Goal: Information Seeking & Learning: Learn about a topic

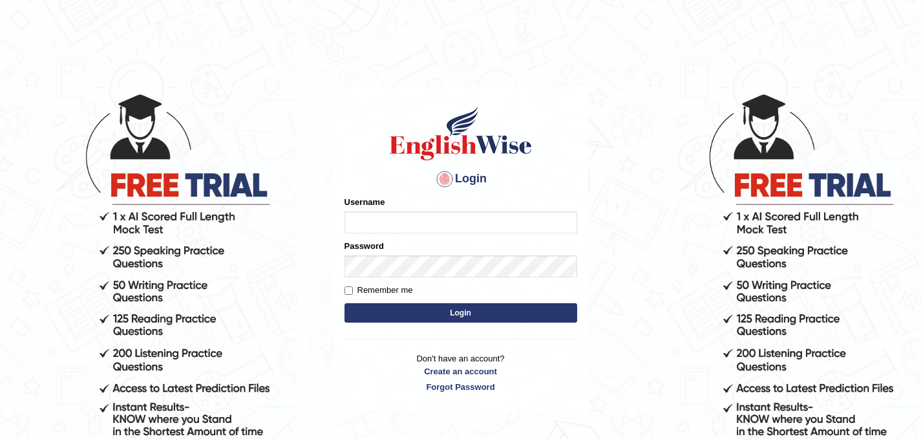
type input "ghena"
click at [380, 314] on button "Login" at bounding box center [461, 312] width 233 height 19
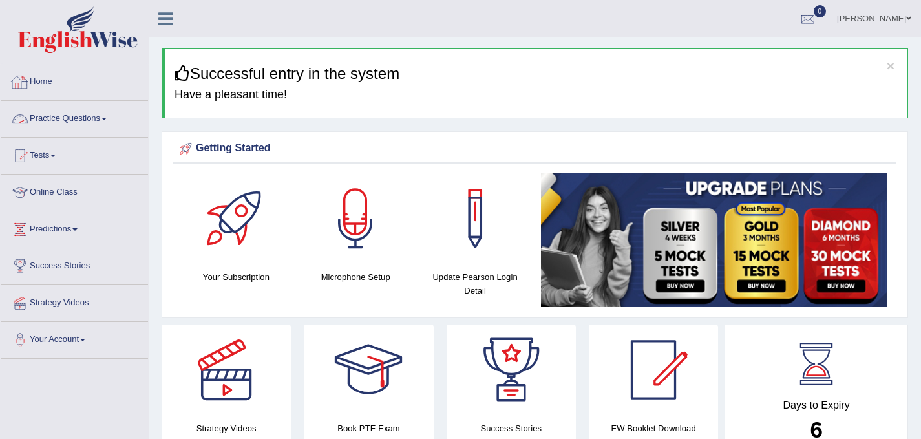
click at [80, 120] on link "Practice Questions" at bounding box center [74, 117] width 147 height 32
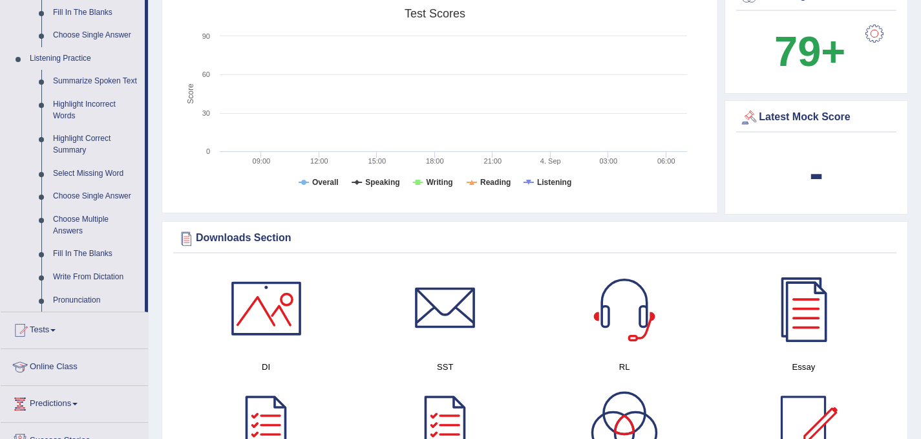
scroll to position [711, 0]
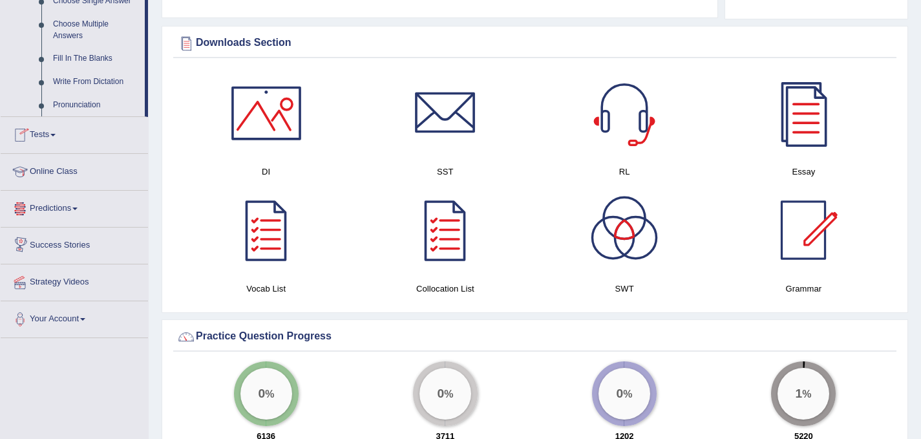
click at [58, 133] on link "Tests" at bounding box center [74, 133] width 147 height 32
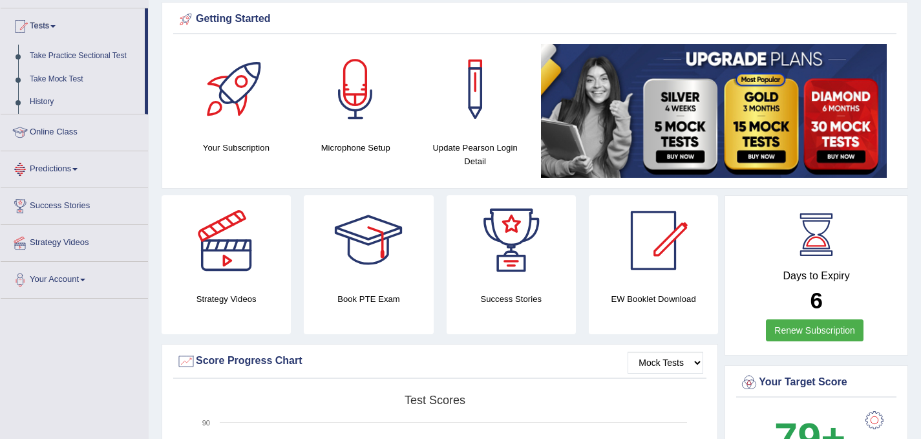
scroll to position [0, 0]
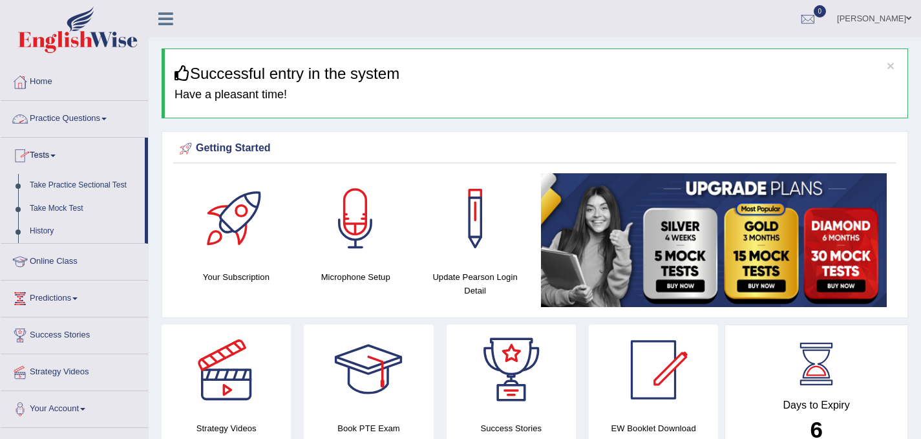
click at [107, 118] on span at bounding box center [104, 119] width 5 height 3
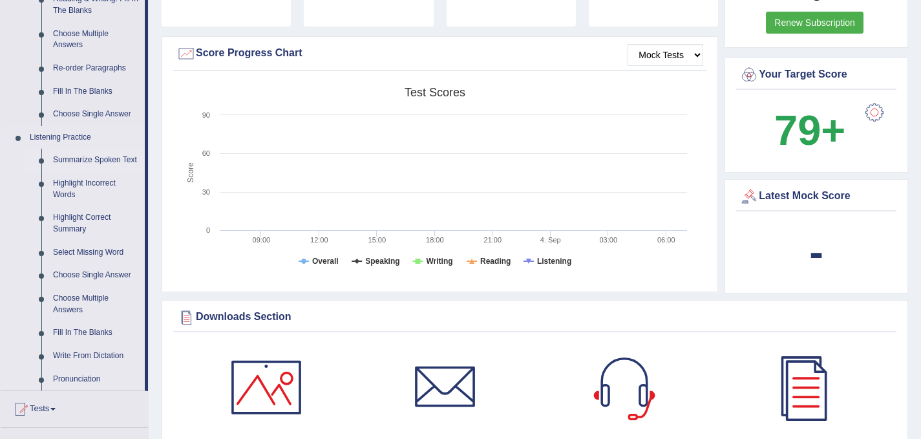
scroll to position [453, 0]
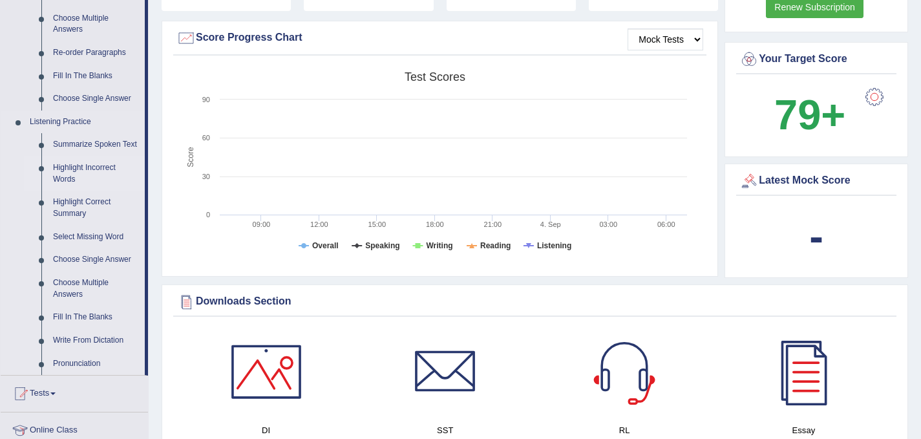
click at [87, 167] on link "Highlight Incorrect Words" at bounding box center [96, 173] width 98 height 34
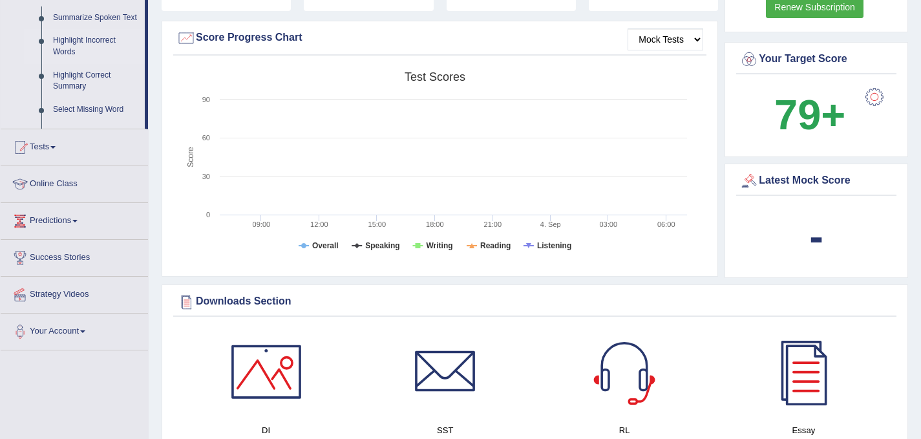
scroll to position [171, 0]
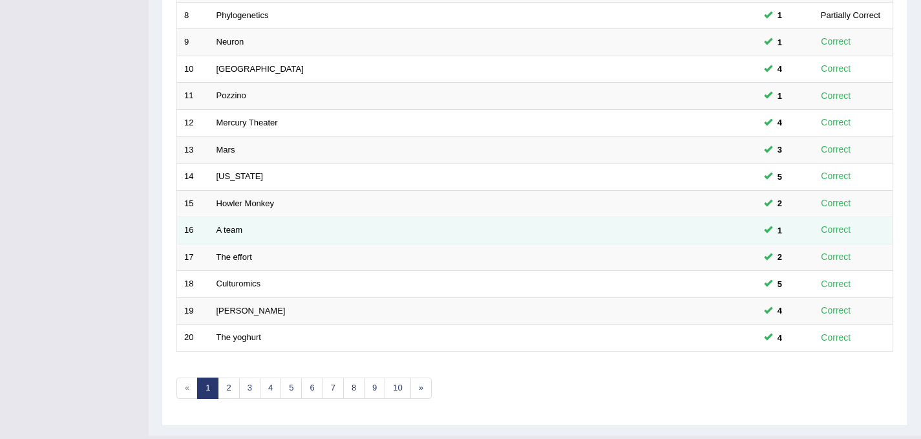
scroll to position [417, 0]
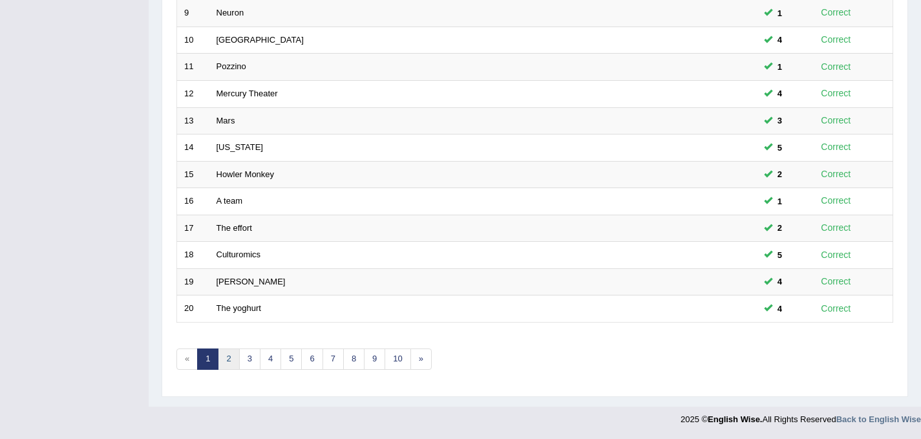
click at [230, 361] on link "2" at bounding box center [228, 359] width 21 height 21
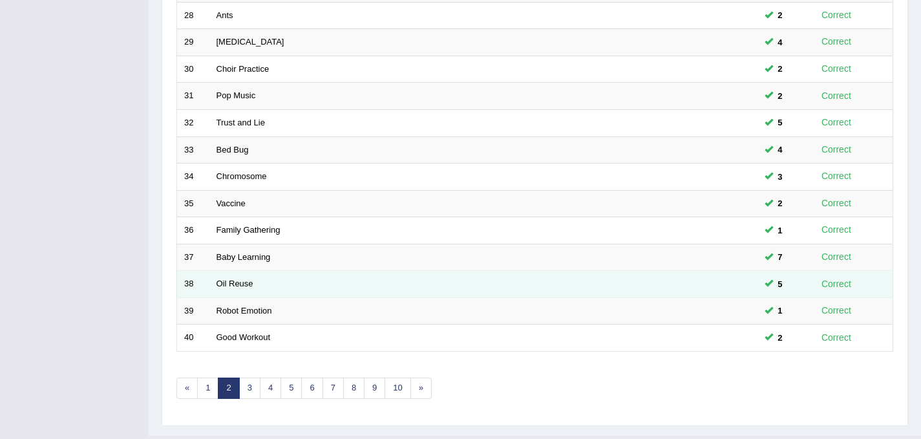
scroll to position [417, 0]
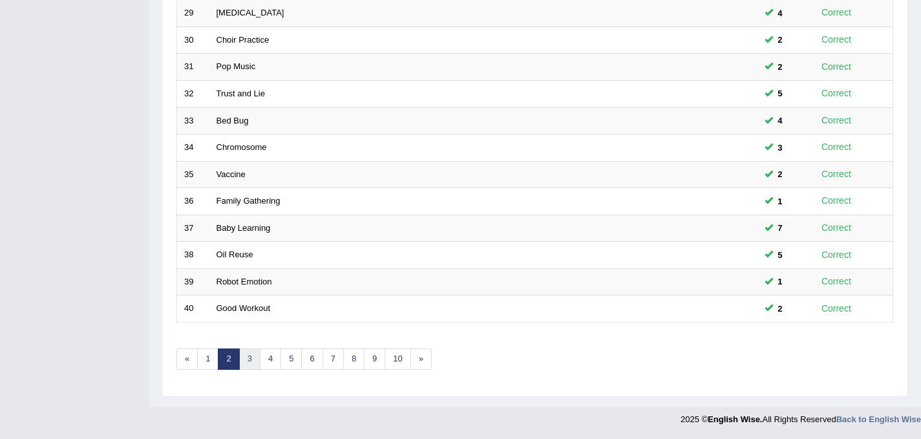
click at [248, 360] on link "3" at bounding box center [249, 359] width 21 height 21
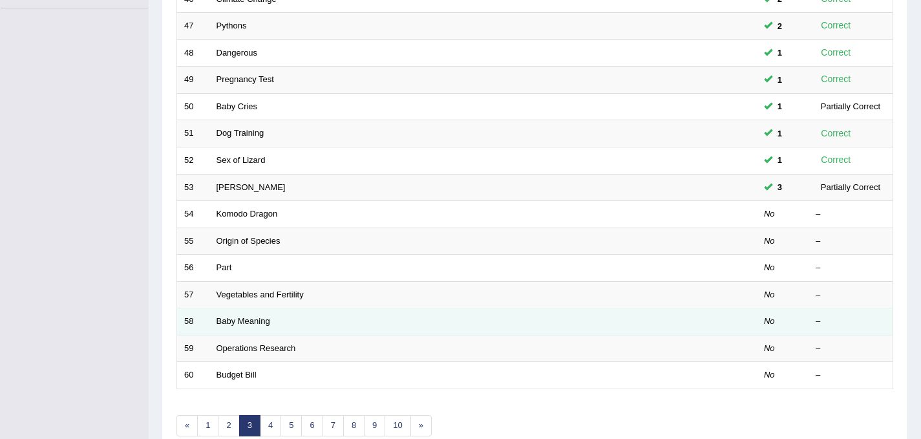
scroll to position [388, 0]
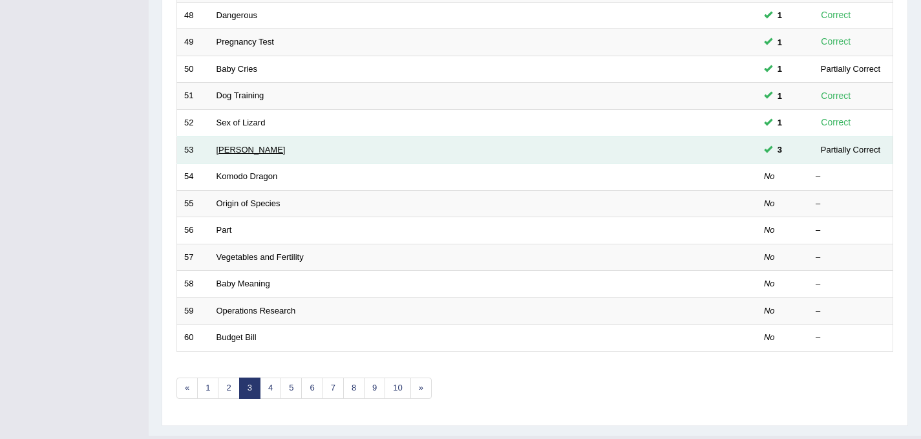
click at [233, 147] on link "[PERSON_NAME]" at bounding box center [251, 150] width 69 height 10
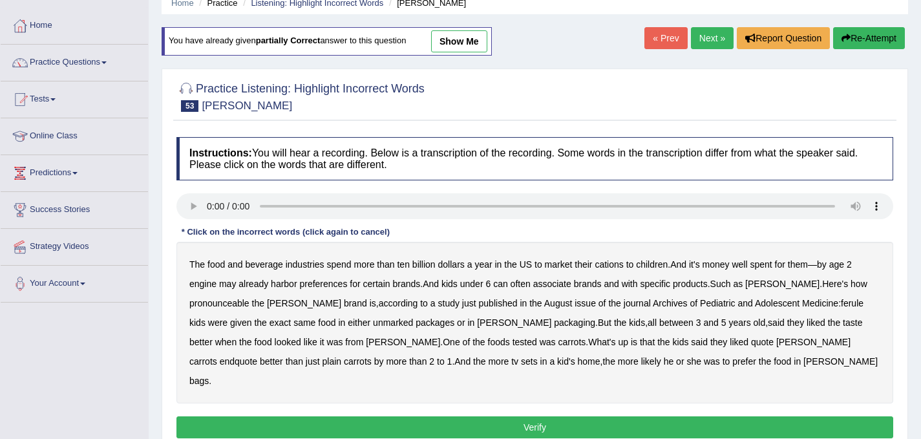
scroll to position [65, 0]
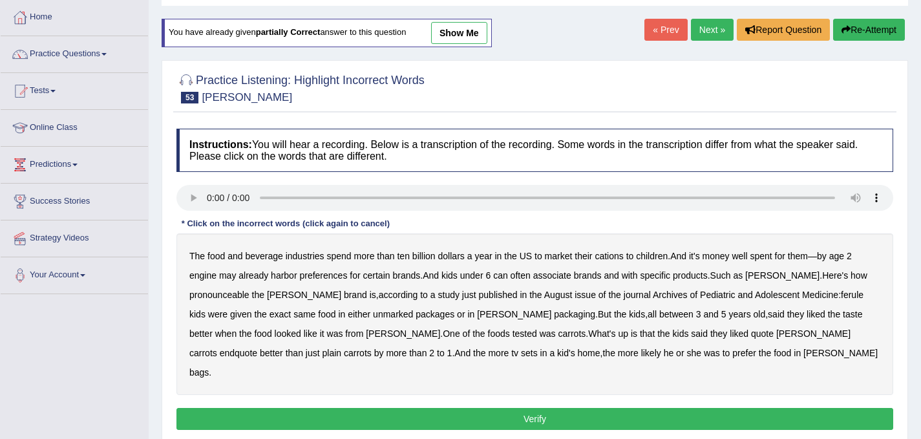
click at [608, 253] on b "cations" at bounding box center [609, 256] width 28 height 10
click at [208, 278] on b "engine" at bounding box center [202, 275] width 27 height 10
click at [526, 276] on b "often" at bounding box center [521, 275] width 20 height 10
click at [228, 297] on b "pronounceable" at bounding box center [219, 295] width 60 height 10
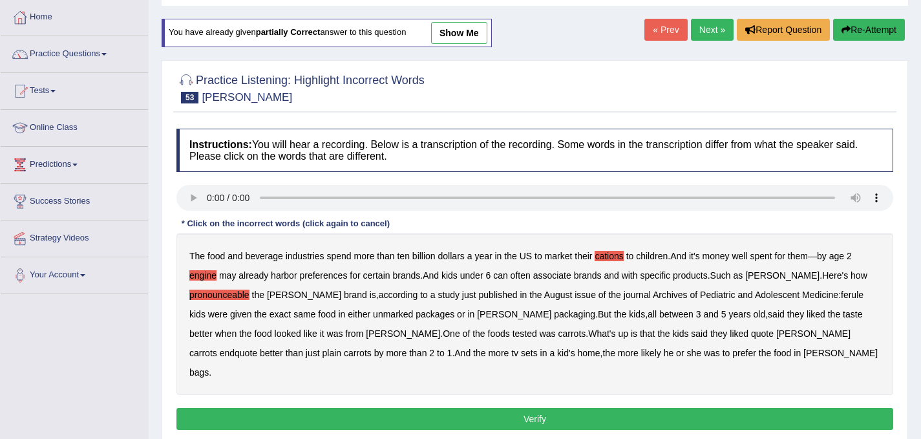
click at [841, 294] on b "ferule" at bounding box center [852, 295] width 23 height 10
click at [549, 408] on button "Verify" at bounding box center [535, 419] width 717 height 22
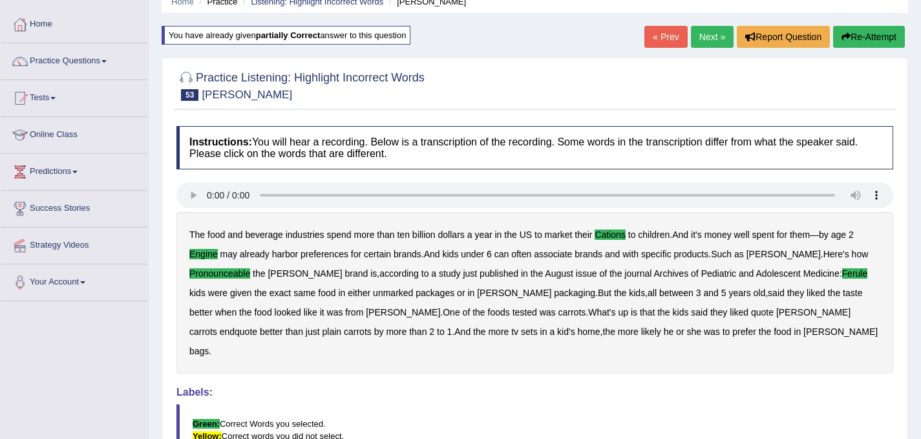
scroll to position [0, 0]
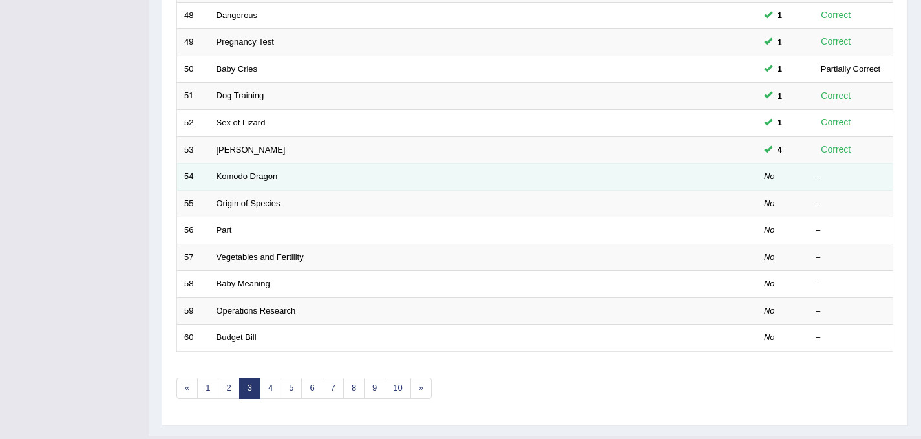
click at [229, 181] on link "Komodo Dragon" at bounding box center [247, 176] width 61 height 10
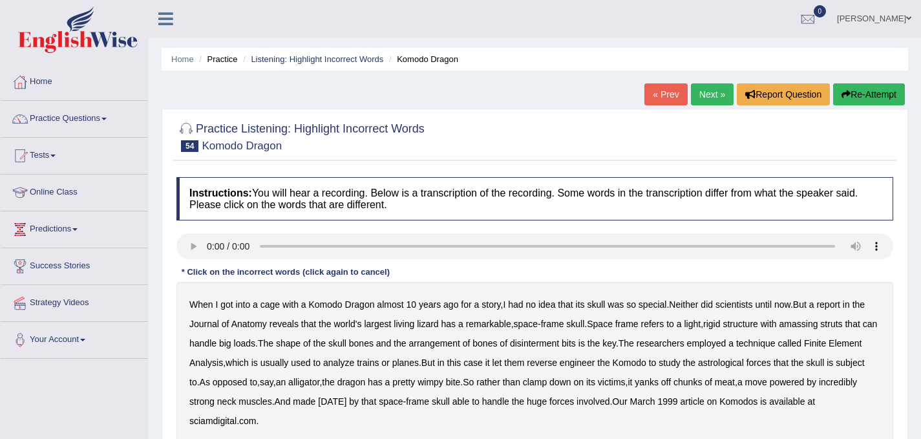
click at [808, 326] on b "amassing" at bounding box center [799, 324] width 39 height 10
drag, startPoint x: 549, startPoint y: 346, endPoint x: 568, endPoint y: 345, distance: 18.8
click at [551, 345] on b "disinterment" at bounding box center [534, 343] width 49 height 10
drag, startPoint x: 586, startPoint y: 340, endPoint x: 596, endPoint y: 344, distance: 10.4
click at [576, 340] on b "bits" at bounding box center [569, 343] width 14 height 10
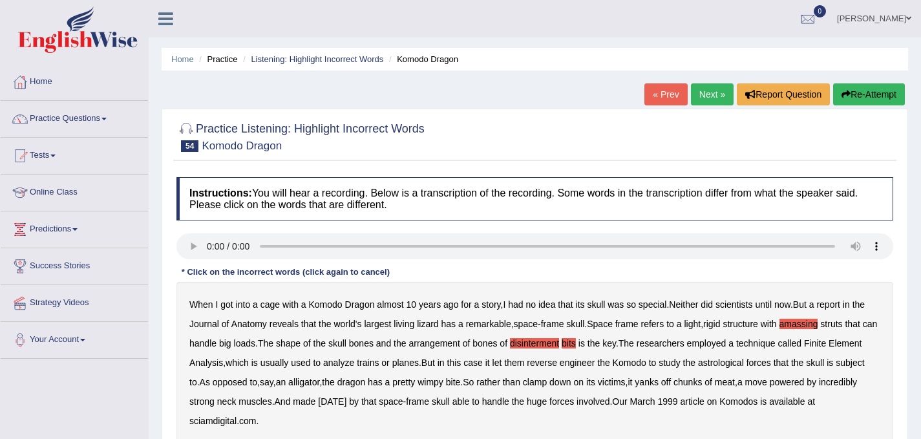
click at [744, 361] on b "astrological" at bounding box center [721, 363] width 46 height 10
drag, startPoint x: 352, startPoint y: 402, endPoint x: 360, endPoint y: 402, distance: 8.4
click at [316, 402] on b "made" at bounding box center [304, 401] width 23 height 10
click at [347, 399] on b "carnival" at bounding box center [332, 401] width 28 height 10
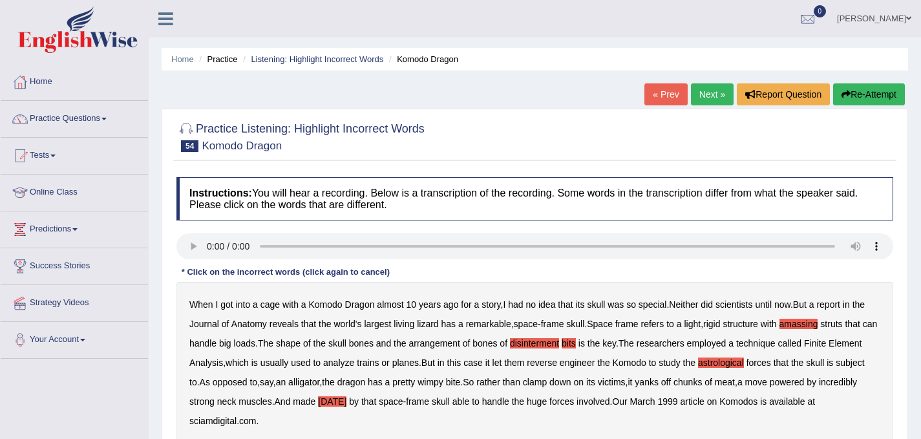
scroll to position [65, 0]
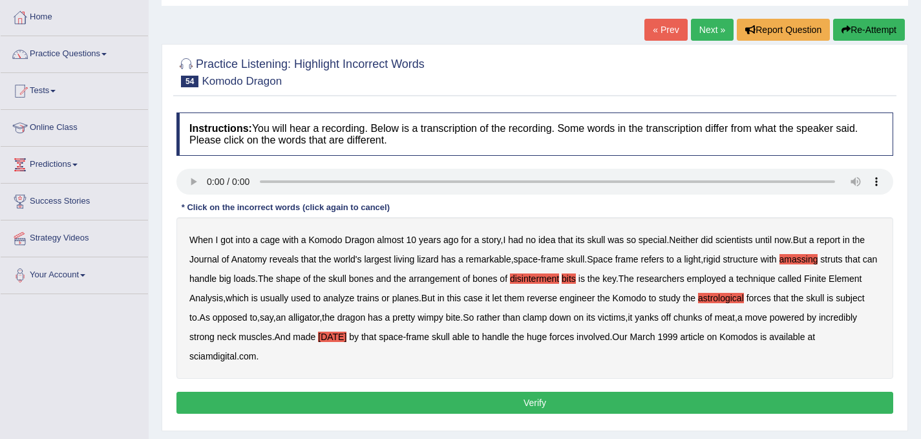
click at [221, 397] on button "Verify" at bounding box center [535, 403] width 717 height 22
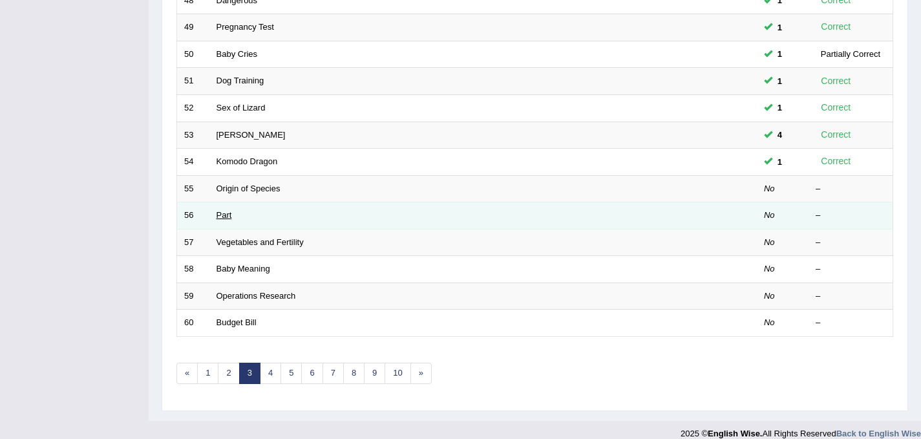
scroll to position [417, 0]
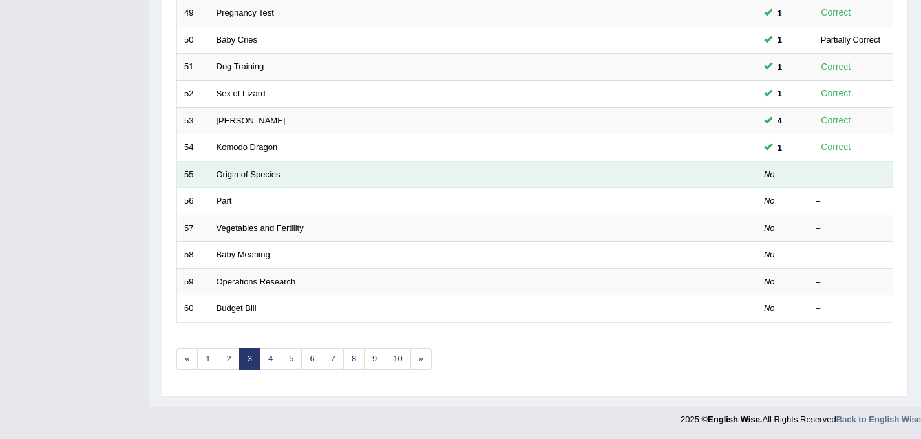
click at [243, 173] on link "Origin of Species" at bounding box center [249, 174] width 64 height 10
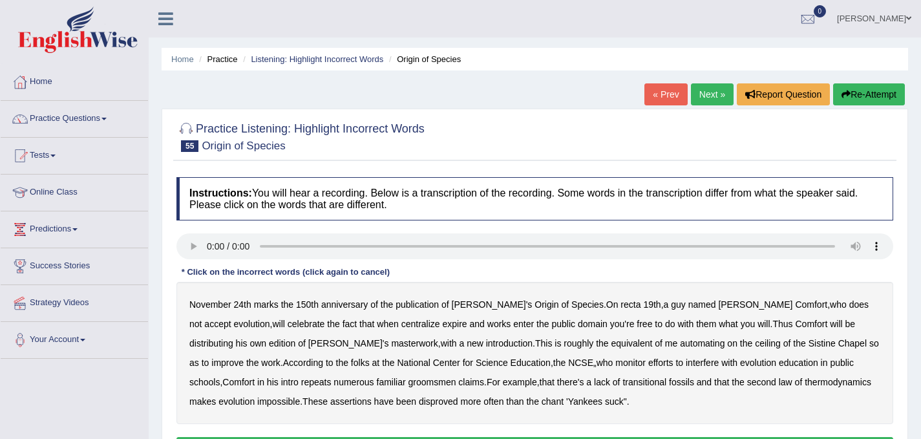
click at [621, 305] on b "recta" at bounding box center [631, 304] width 20 height 10
click at [402, 325] on b "centralize" at bounding box center [421, 324] width 39 height 10
drag, startPoint x: 540, startPoint y: 341, endPoint x: 547, endPoint y: 344, distance: 7.8
click at [680, 342] on b "automating" at bounding box center [702, 343] width 45 height 10
click at [409, 380] on b "groomsmen" at bounding box center [433, 382] width 48 height 10
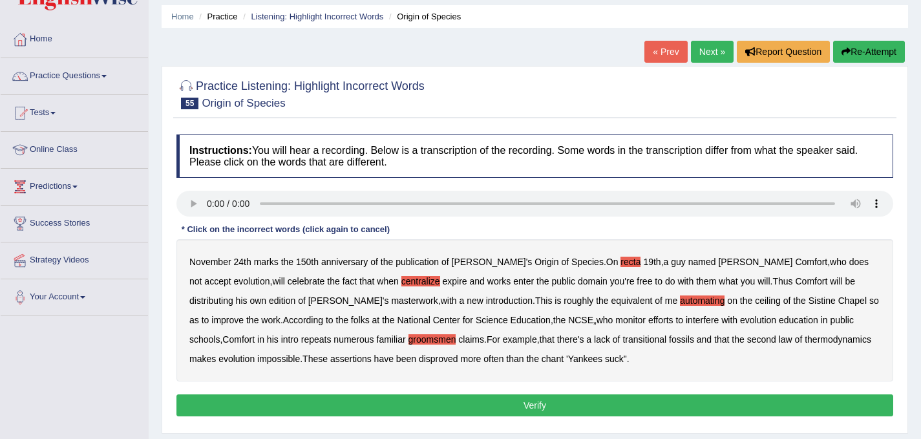
scroll to position [65, 0]
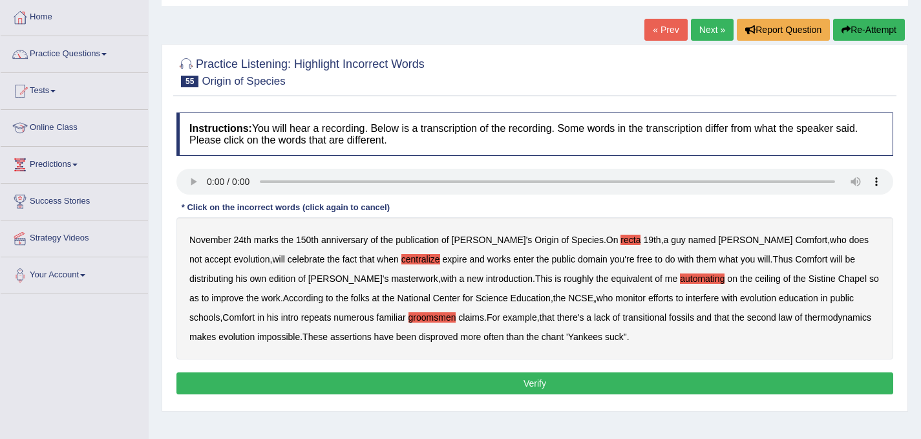
click at [407, 380] on button "Verify" at bounding box center [535, 383] width 717 height 22
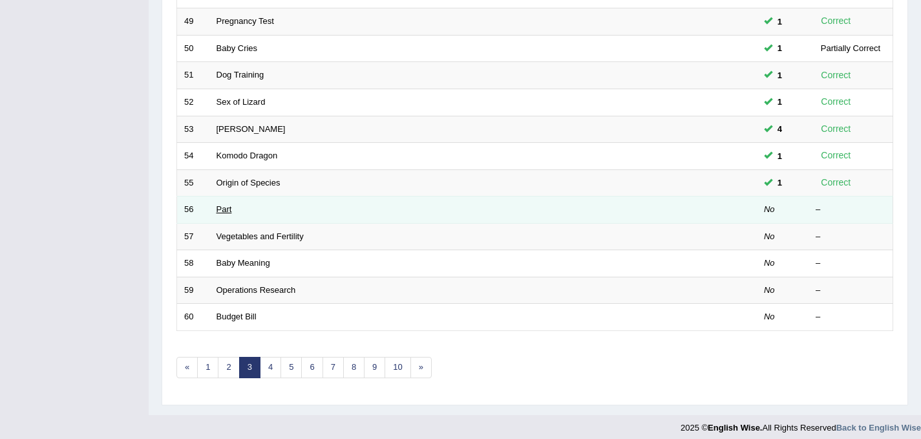
click at [224, 210] on link "Part" at bounding box center [225, 209] width 16 height 10
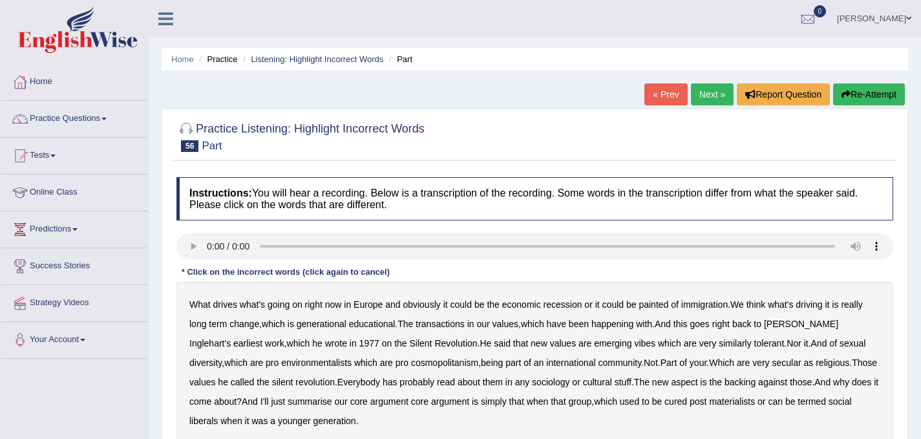
click at [787, 346] on b "Nor" at bounding box center [794, 343] width 15 height 10
click at [772, 362] on b "secular" at bounding box center [786, 363] width 29 height 10
drag, startPoint x: 722, startPoint y: 362, endPoint x: 732, endPoint y: 361, distance: 9.7
click at [772, 361] on b "secular" at bounding box center [786, 363] width 29 height 10
drag, startPoint x: 709, startPoint y: 384, endPoint x: 744, endPoint y: 384, distance: 35.6
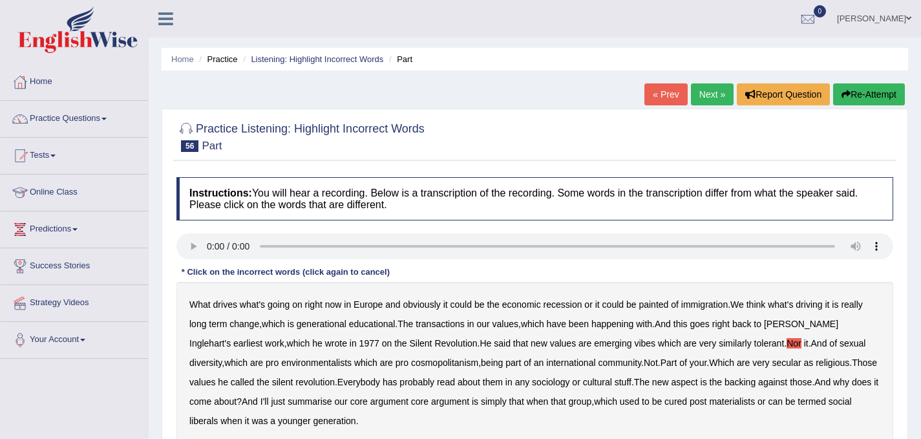
click at [725, 383] on b "backing" at bounding box center [740, 382] width 31 height 10
click at [665, 397] on b "cured" at bounding box center [676, 401] width 23 height 10
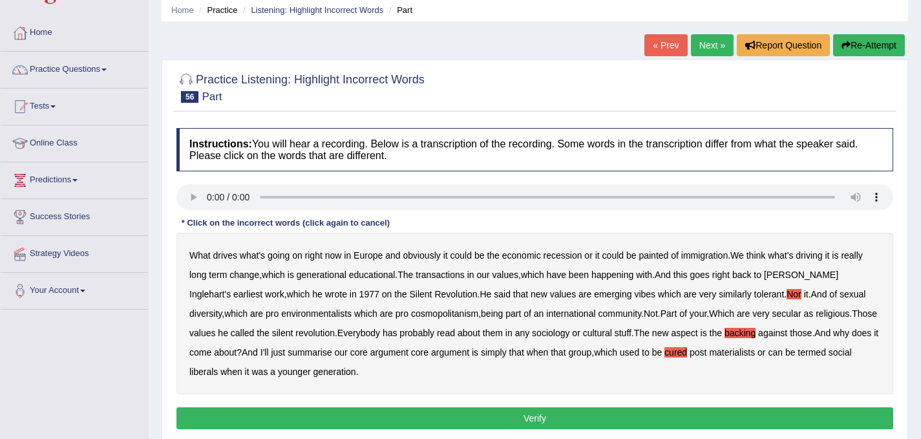
scroll to position [65, 0]
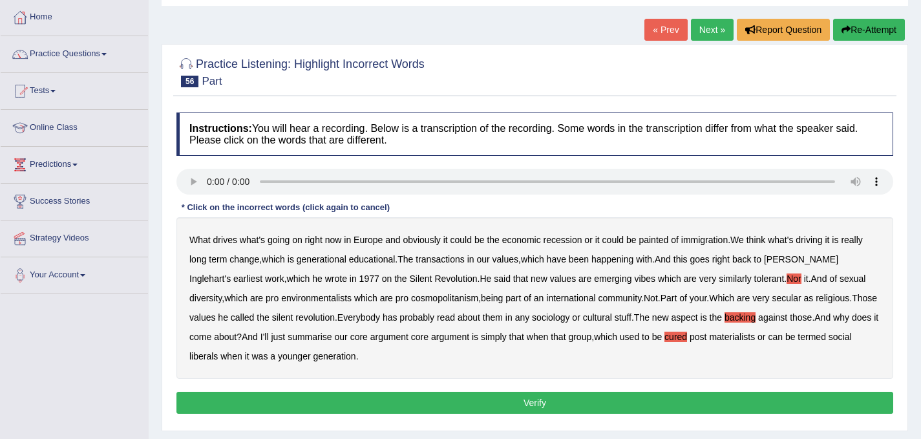
drag, startPoint x: 658, startPoint y: 240, endPoint x: 669, endPoint y: 239, distance: 11.0
click at [659, 239] on b "painted" at bounding box center [654, 240] width 30 height 10
click at [661, 238] on b "painted" at bounding box center [654, 240] width 30 height 10
drag, startPoint x: 439, startPoint y: 257, endPoint x: 481, endPoint y: 258, distance: 42.0
click at [439, 257] on b "transactions" at bounding box center [440, 259] width 48 height 10
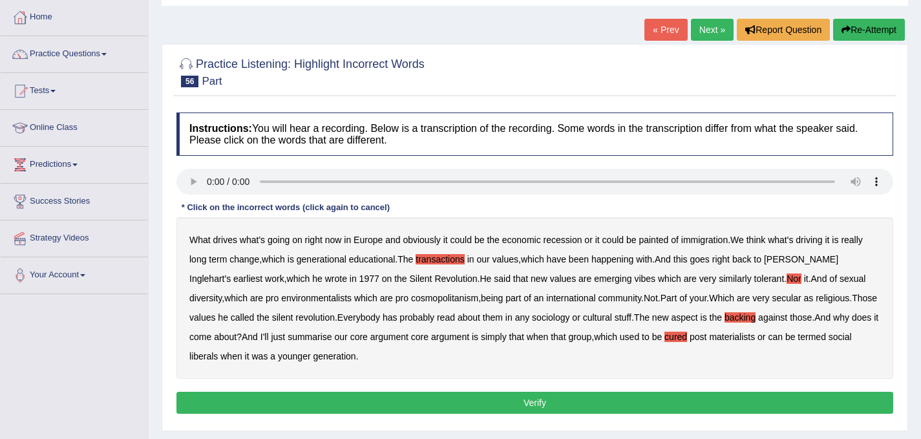
click at [598, 301] on b "community" at bounding box center [619, 298] width 43 height 10
click at [598, 297] on b "community" at bounding box center [619, 298] width 43 height 10
click at [240, 396] on button "Verify" at bounding box center [535, 403] width 717 height 22
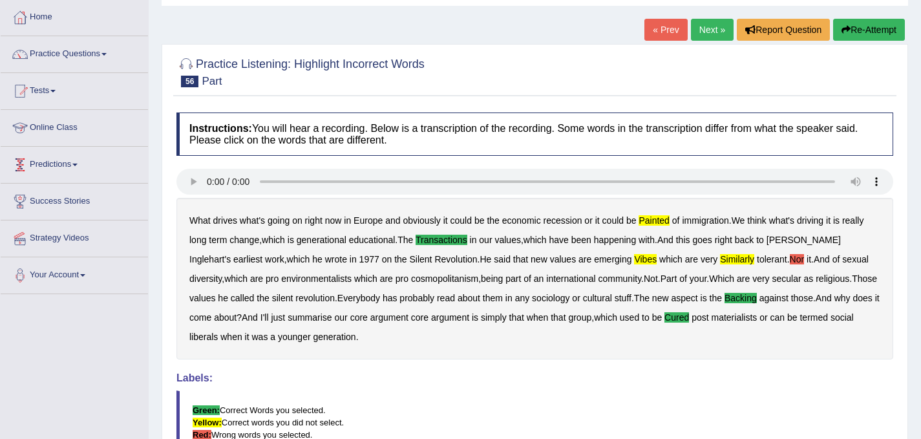
drag, startPoint x: 870, startPoint y: 30, endPoint x: 676, endPoint y: 46, distance: 194.0
click at [870, 30] on button "Re-Attempt" at bounding box center [870, 30] width 72 height 22
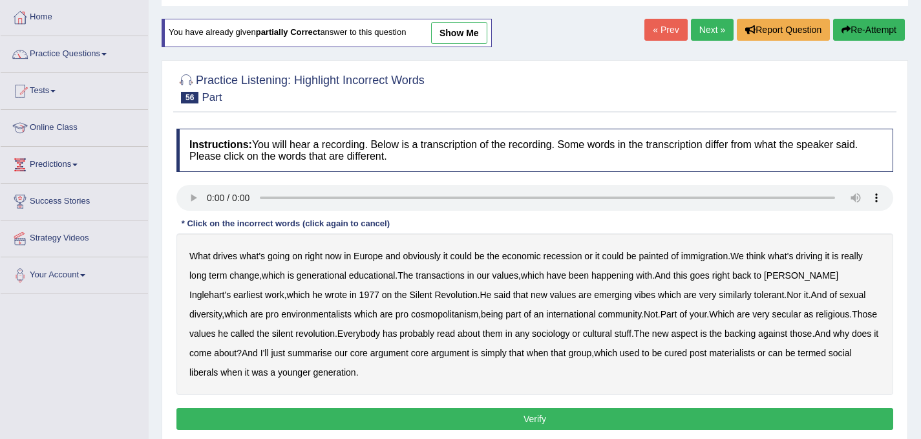
drag, startPoint x: 652, startPoint y: 254, endPoint x: 686, endPoint y: 257, distance: 33.8
click at [653, 254] on b "painted" at bounding box center [654, 256] width 30 height 10
drag, startPoint x: 450, startPoint y: 274, endPoint x: 472, endPoint y: 275, distance: 22.0
click at [450, 273] on b "transactions" at bounding box center [440, 275] width 48 height 10
drag, startPoint x: 579, startPoint y: 299, endPoint x: 586, endPoint y: 301, distance: 7.6
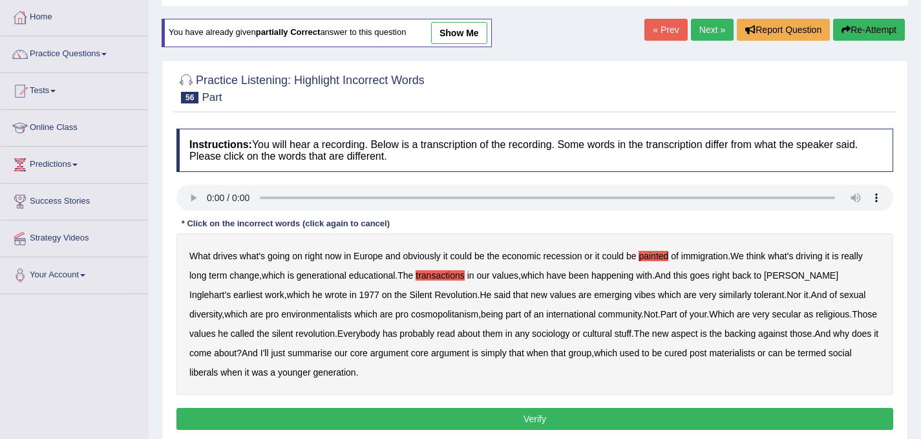
click at [634, 300] on b "vibes" at bounding box center [644, 295] width 21 height 10
click at [719, 296] on b "similarly" at bounding box center [735, 295] width 33 height 10
drag, startPoint x: 655, startPoint y: 315, endPoint x: 665, endPoint y: 316, distance: 9.7
click at [709, 315] on b "Which" at bounding box center [721, 314] width 25 height 10
click at [725, 334] on b "backing" at bounding box center [740, 334] width 31 height 10
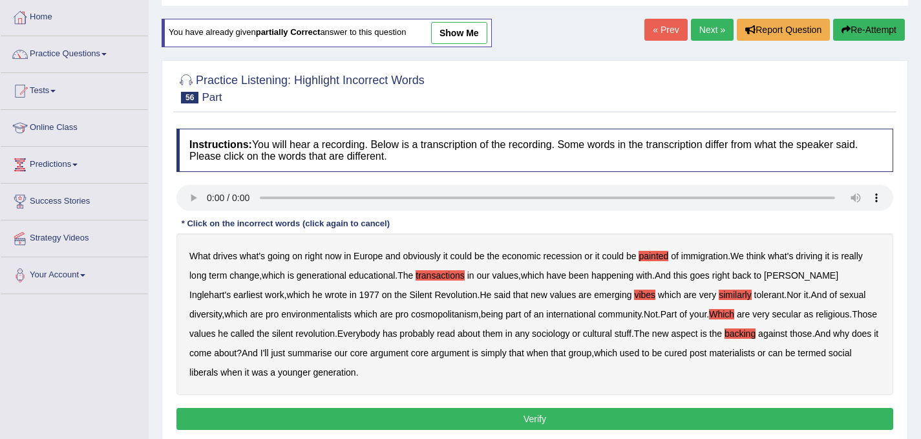
click at [665, 353] on b "cured" at bounding box center [676, 353] width 23 height 10
click at [249, 418] on button "Verify" at bounding box center [535, 419] width 717 height 22
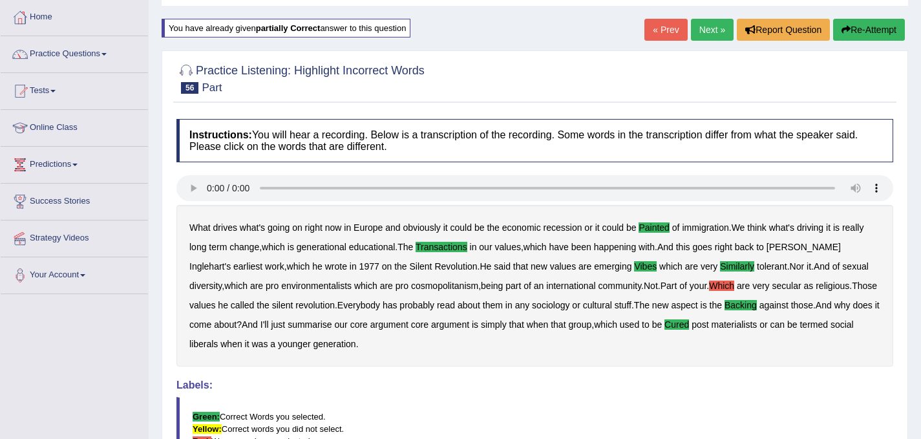
click at [874, 23] on button "Re-Attempt" at bounding box center [870, 30] width 72 height 22
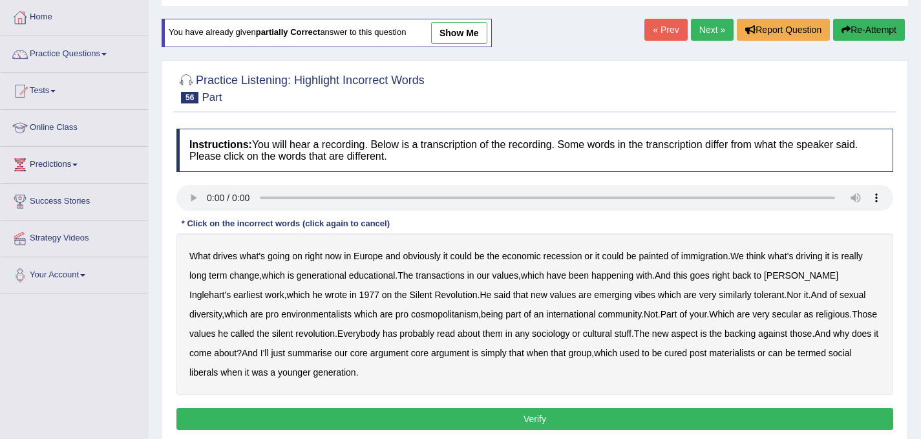
drag, startPoint x: 651, startPoint y: 256, endPoint x: 629, endPoint y: 255, distance: 21.3
click at [651, 256] on b "painted" at bounding box center [654, 256] width 30 height 10
click at [442, 276] on b "transactions" at bounding box center [440, 275] width 48 height 10
click at [634, 295] on b "vibes" at bounding box center [644, 295] width 21 height 10
click at [725, 334] on b "backing" at bounding box center [740, 334] width 31 height 10
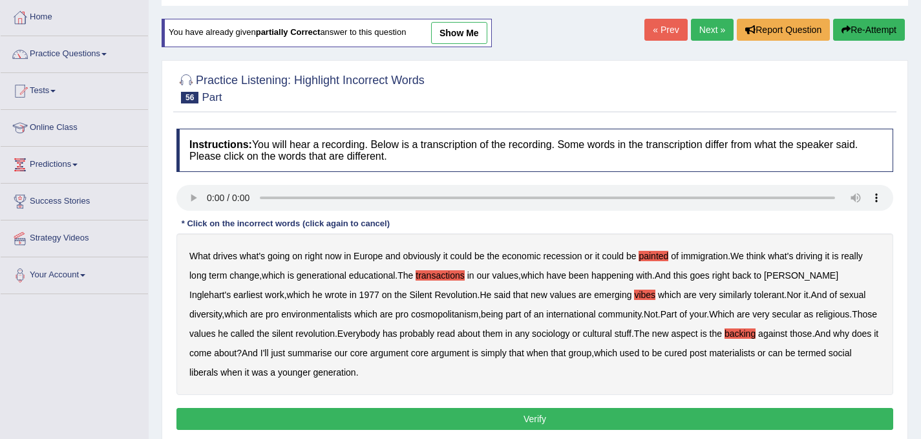
click at [665, 352] on b "cured" at bounding box center [676, 353] width 23 height 10
click at [612, 416] on button "Verify" at bounding box center [535, 419] width 717 height 22
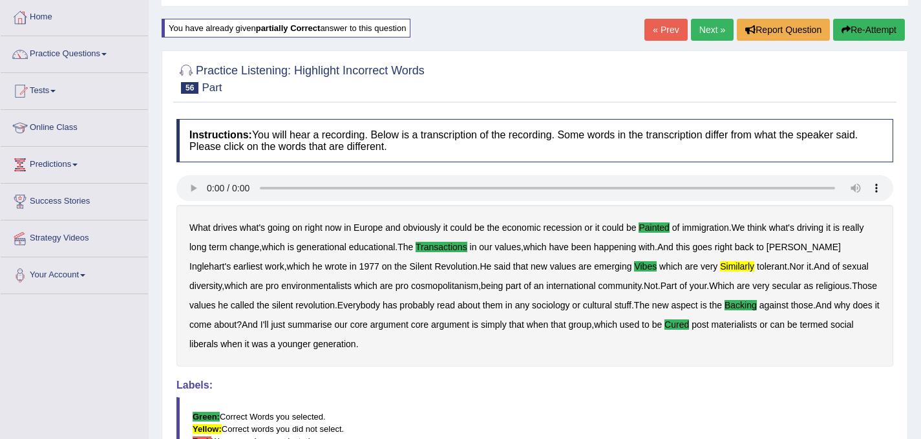
click at [879, 25] on button "Re-Attempt" at bounding box center [870, 30] width 72 height 22
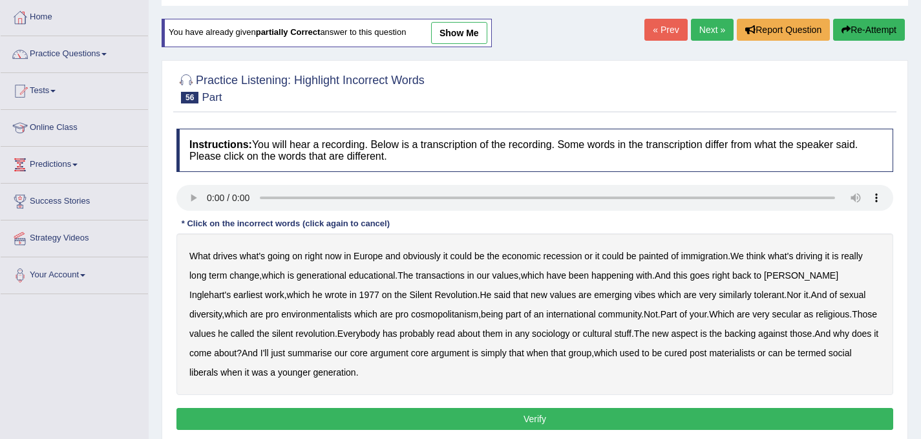
click at [661, 253] on b "painted" at bounding box center [654, 256] width 30 height 10
click at [442, 277] on b "transactions" at bounding box center [440, 275] width 48 height 10
click at [725, 332] on b "backing" at bounding box center [740, 334] width 31 height 10
drag, startPoint x: 575, startPoint y: 292, endPoint x: 583, endPoint y: 295, distance: 8.8
click at [634, 292] on b "vibes" at bounding box center [644, 295] width 21 height 10
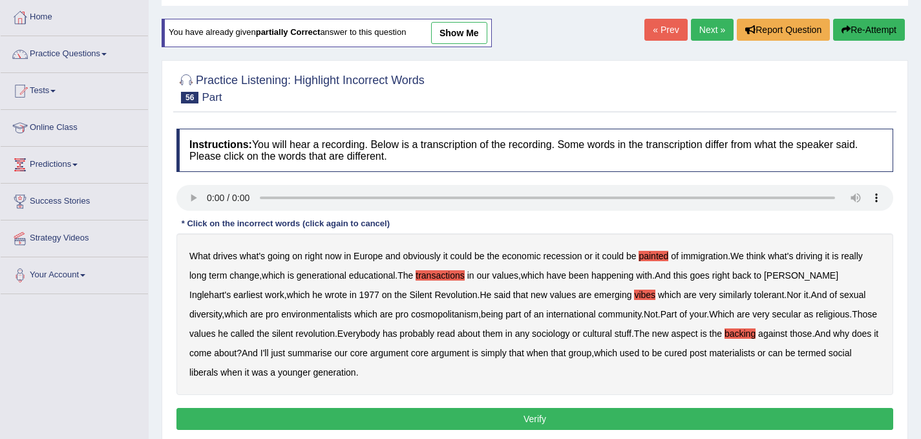
click at [719, 296] on b "similarly" at bounding box center [735, 295] width 33 height 10
click at [665, 353] on b "cured" at bounding box center [676, 353] width 23 height 10
click at [601, 418] on button "Verify" at bounding box center [535, 419] width 717 height 22
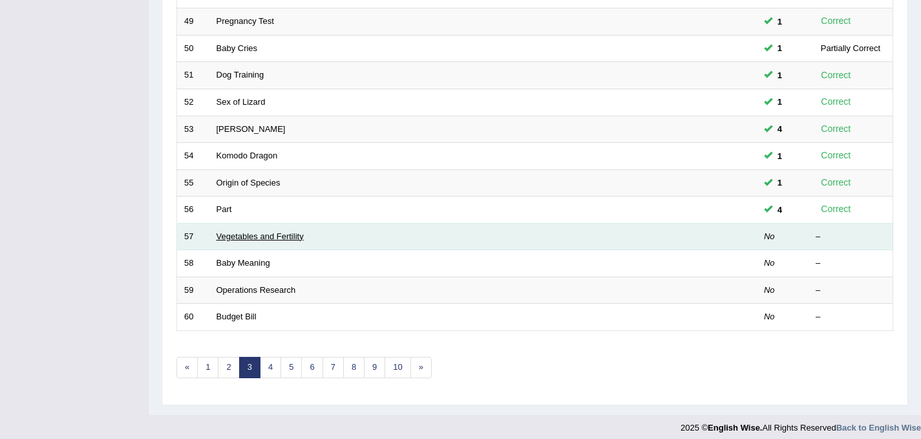
click at [241, 233] on link "Vegetables and Fertility" at bounding box center [260, 237] width 87 height 10
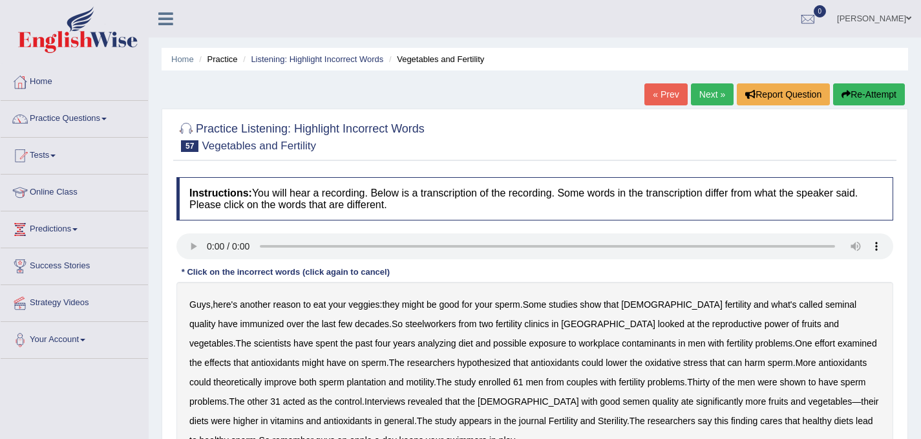
drag, startPoint x: 868, startPoint y: 305, endPoint x: 480, endPoint y: 325, distance: 388.5
click at [285, 319] on b "immunized" at bounding box center [263, 324] width 44 height 10
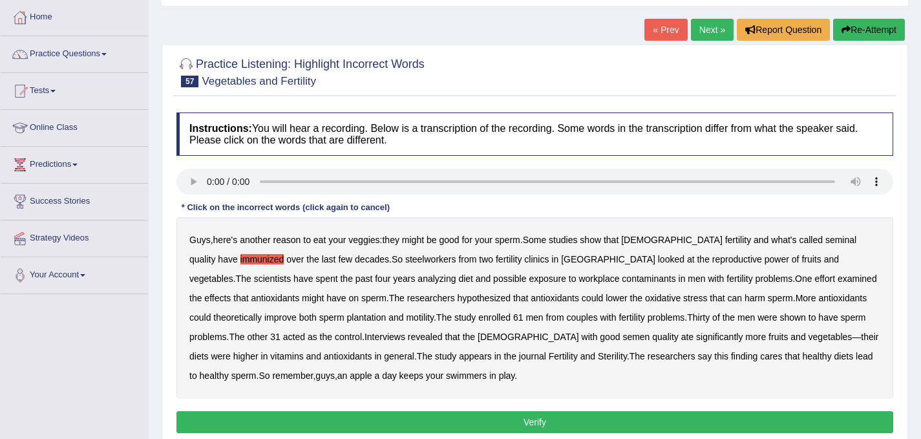
click at [731, 358] on b "finding" at bounding box center [744, 356] width 27 height 10
click at [760, 358] on b "cares" at bounding box center [771, 356] width 22 height 10
click at [355, 259] on b "decades" at bounding box center [372, 259] width 34 height 10
drag, startPoint x: 341, startPoint y: 259, endPoint x: 373, endPoint y: 259, distance: 31.7
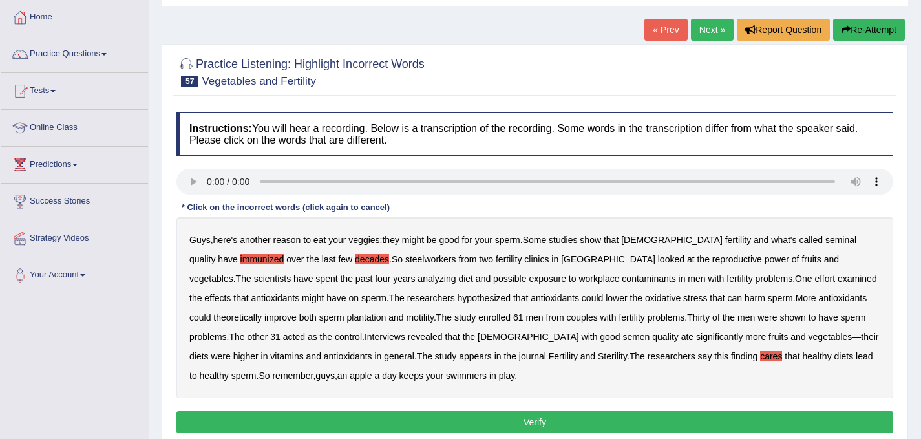
click at [405, 259] on b "steelworkers" at bounding box center [430, 259] width 51 height 10
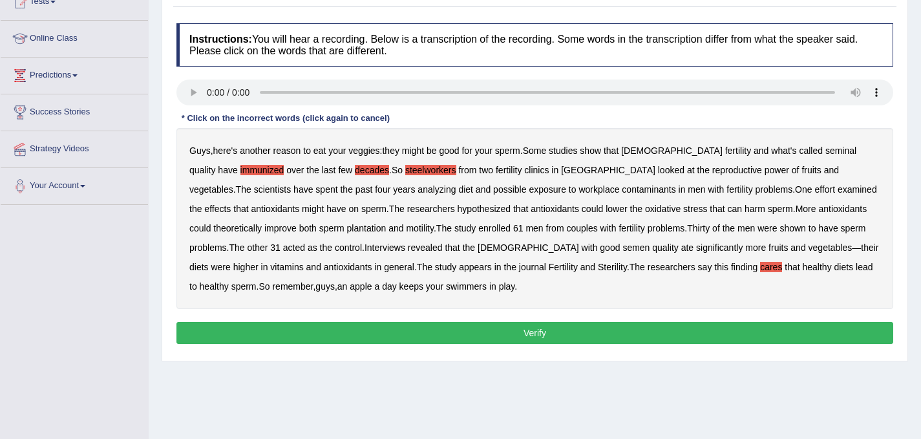
scroll to position [164, 0]
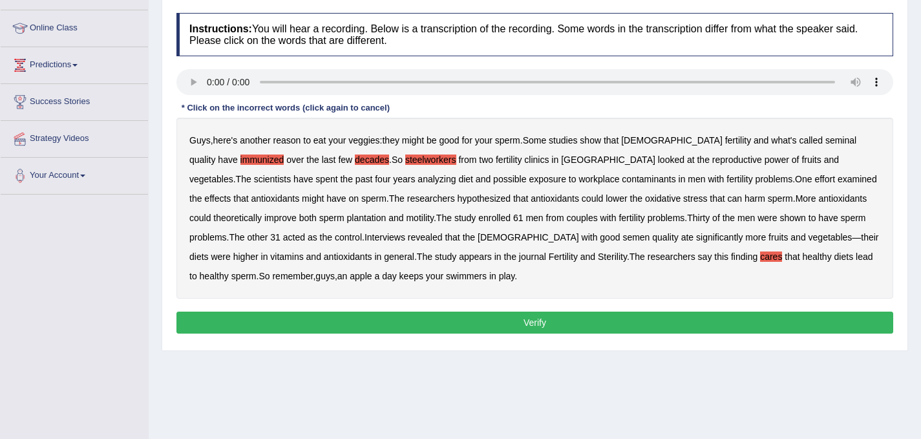
click at [285, 155] on b "immunized" at bounding box center [263, 160] width 44 height 10
click at [526, 321] on button "Verify" at bounding box center [535, 323] width 717 height 22
